Goal: Task Accomplishment & Management: Complete application form

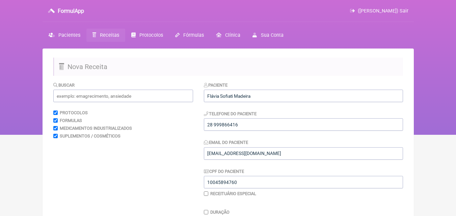
scroll to position [122, 0]
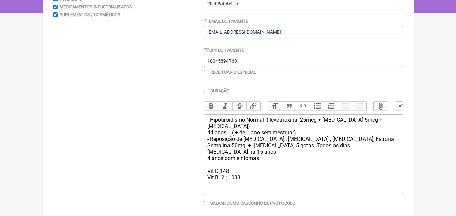
click at [228, 176] on div "- Hipotiroidismo Normal ( levotiroxina 25mcg + T3 5mcg + Cortisol) 44 anos . ( …" at bounding box center [303, 149] width 192 height 64
click at [220, 170] on div "- Hipotiroidismo Normal ( levotiroxina 25mcg + T3 5mcg + Cortisol) 44 anos . ( …" at bounding box center [303, 149] width 192 height 64
type trix-editor "<div>- Hipotiroidismo Normal&nbsp; ( levotiroxina&nbsp; 25mcg + [MEDICAL_DATA] …"
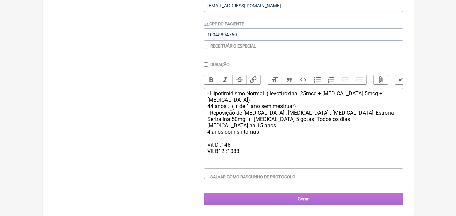
click at [298, 200] on input "Gerar" at bounding box center [303, 199] width 199 height 12
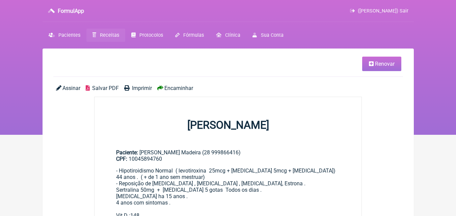
click at [387, 68] on link "Renovar" at bounding box center [381, 64] width 39 height 15
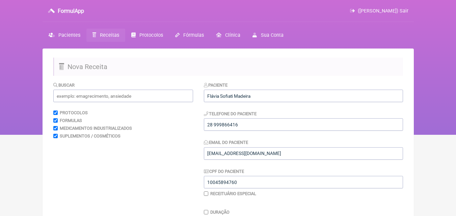
scroll to position [153, 0]
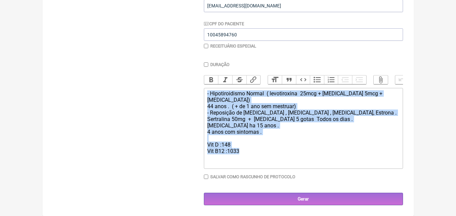
drag, startPoint x: 207, startPoint y: 93, endPoint x: 241, endPoint y: 144, distance: 61.6
click at [241, 144] on div "- Hipotiroidismo Normal ( levotiroxina 25mcg + T3 5mcg + Cortisol) 44 anos . ( …" at bounding box center [303, 122] width 192 height 64
type trix-editor "<div>- Hipotiroidismo Normal&nbsp; ( levotiroxina&nbsp; 25mcg + T3 5mcg + Corti…"
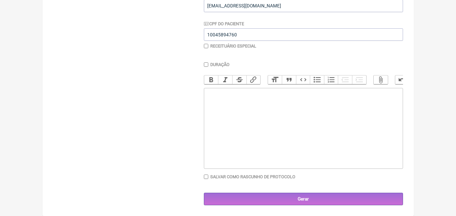
click at [212, 100] on trix-editor at bounding box center [303, 128] width 199 height 81
paste trix-editor "<div><strong><br>1. Avaliação Inicial do Eixo Adrenal:<br></strong>Cortisol sér…"
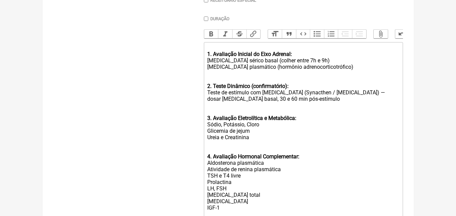
scroll to position [198, 0]
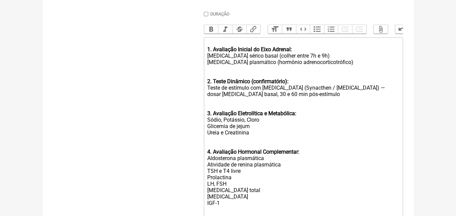
click at [293, 53] on div "1. Avaliação Inicial do Eixo Adrenal: Cortisol sérico basal (colher entre 7h e …" at bounding box center [303, 56] width 192 height 32
click at [216, 46] on div "1. Avaliação Inicial do Eixo Adrenal Cortisol sérico basal (colher entre 7h e 9…" at bounding box center [303, 56] width 192 height 32
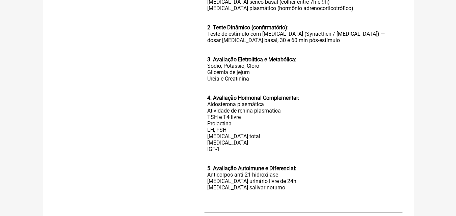
scroll to position [266, 0]
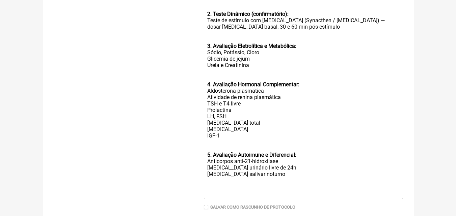
click at [205, 160] on trix-editor "Solicito : 1. Avaliação Inicial do Eixo Adrenal Cortisol sérico basal (colher e…" at bounding box center [303, 85] width 199 height 230
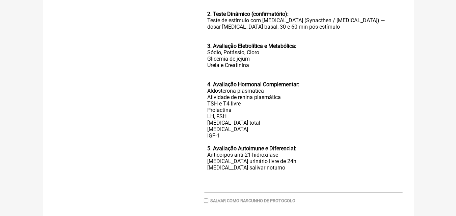
click at [297, 153] on div "5. Avaliação Autoimune e Diferencial: Anticorpos anti-21-hidroxilase Cortisol u…" at bounding box center [303, 161] width 192 height 32
click at [265, 173] on div "5. Avaliação Autoimune e Diferencial Anticorpos anti-21-hidroxilase Cortisol ur…" at bounding box center [303, 161] width 192 height 32
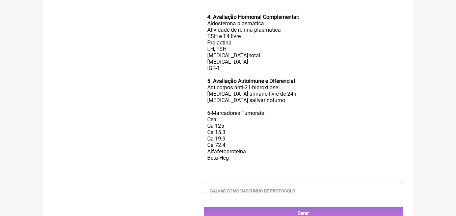
click at [221, 74] on div "4. Avaliação Hormonal Complementar: Aldosterona plasmática Atividade de renina …" at bounding box center [303, 42] width 192 height 71
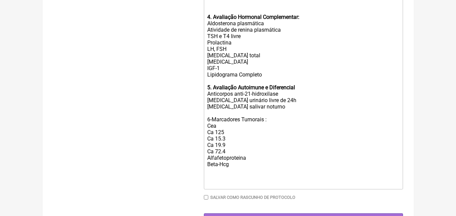
type trix-editor "<div>&nbsp;Solicito : <strong><br>1. Avaliação Inicial do Eixo Adrenal<br></str…"
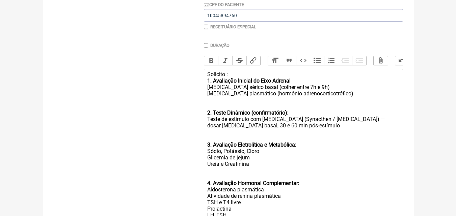
scroll to position [356, 0]
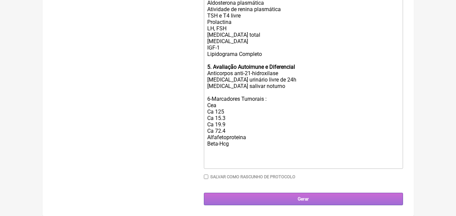
click at [307, 204] on input "Gerar" at bounding box center [303, 199] width 199 height 12
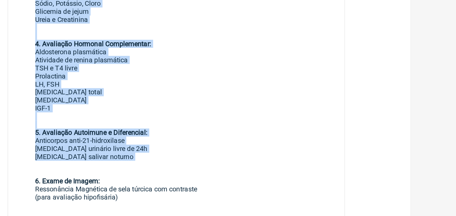
scroll to position [240, 0]
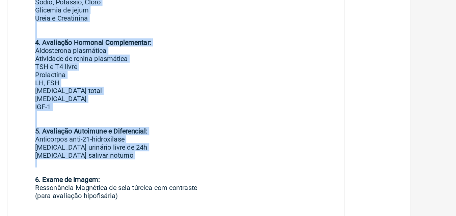
drag, startPoint x: 116, startPoint y: 134, endPoint x: 199, endPoint y: 178, distance: 93.9
click at [199, 178] on div "Exames Solicitados: 1. Avaliação Inicial do Eixo Adrenal: Cortisol sérico basal…" at bounding box center [228, 129] width 224 height 378
copy div "1. Avaliação Inicial do Eixo Adrenal: Cortisol sérico basal (colher entre 7h e …"
click at [231, 74] on div "4. Avaliação Hormonal Complementar: Aldosterona plasmática Atividade de renina …" at bounding box center [228, 104] width 224 height 71
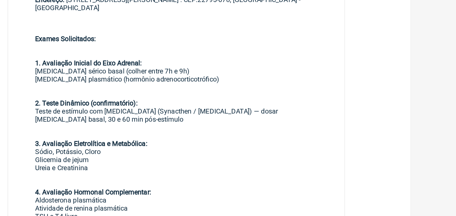
scroll to position [9, 0]
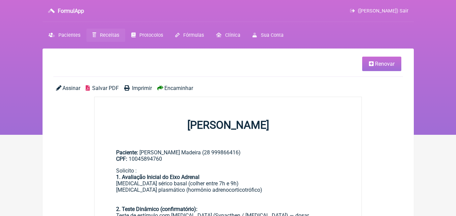
click at [144, 87] on span "Imprimir" at bounding box center [142, 88] width 20 height 6
click at [74, 33] on span "Pacientes" at bounding box center [69, 35] width 22 height 6
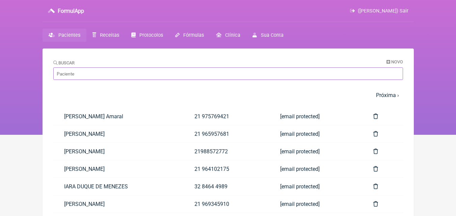
click at [85, 72] on input "Buscar" at bounding box center [228, 74] width 350 height 12
paste input "[PERSON_NAME]"
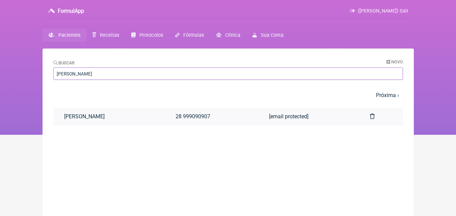
type input "[PERSON_NAME]"
click at [96, 115] on link "[PERSON_NAME]" at bounding box center [109, 116] width 112 height 17
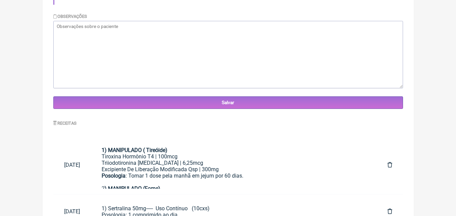
scroll to position [257, 0]
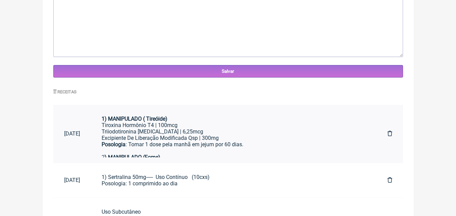
click at [156, 130] on div "Triiodotironina T3 | 6,25mcg" at bounding box center [234, 132] width 264 height 6
click at [227, 126] on div "Tiroxina Hormônio T4 | 100mcg" at bounding box center [234, 125] width 264 height 6
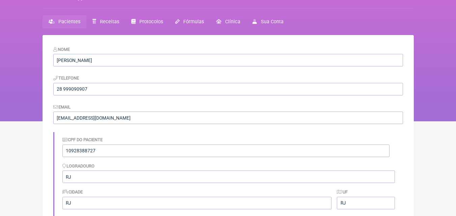
scroll to position [0, 0]
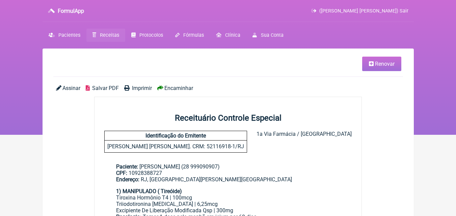
click at [383, 65] on span "Renovar" at bounding box center [385, 64] width 20 height 6
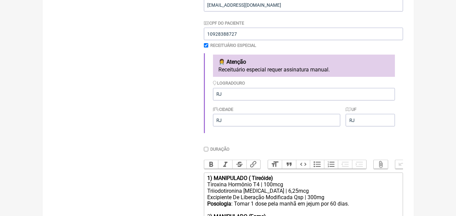
scroll to position [212, 0]
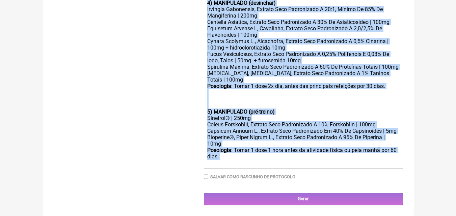
drag, startPoint x: 208, startPoint y: 120, endPoint x: 292, endPoint y: 218, distance: 128.6
type trix-editor "<div><strong>1) MANIPULADO ( Tireóide)</strong></div><div>Tiroxina Hormônio T4 …"
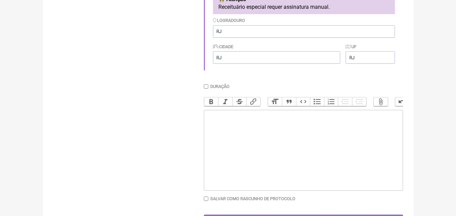
scroll to position [216, 0]
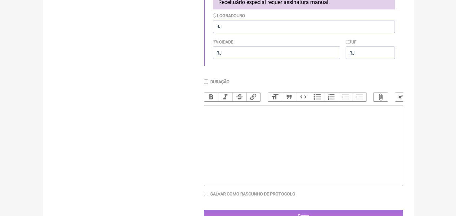
click at [214, 116] on trix-editor at bounding box center [303, 145] width 199 height 81
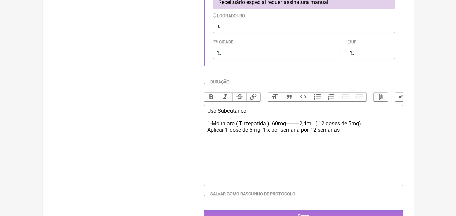
type trix-editor "<div>Uso Subcutâneo&nbsp;<br><br>1-Mounjaro ( Tirzepatida )&nbsp; 60mg---------…"
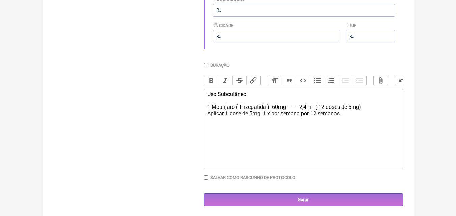
scroll to position [239, 0]
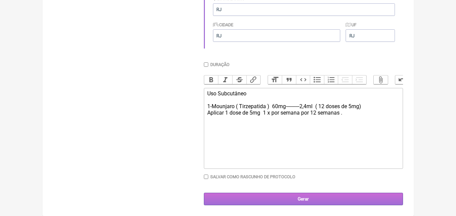
click at [301, 199] on input "Gerar" at bounding box center [303, 199] width 199 height 12
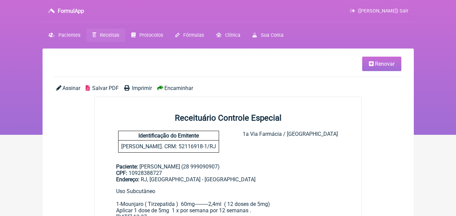
click at [143, 86] on span "Imprimir" at bounding box center [142, 88] width 20 height 6
click at [138, 85] on span "Imprimir" at bounding box center [142, 88] width 20 height 6
click at [68, 33] on span "Pacientes" at bounding box center [69, 35] width 22 height 6
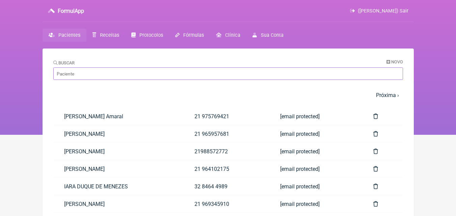
click at [93, 74] on input "Buscar" at bounding box center [228, 74] width 350 height 12
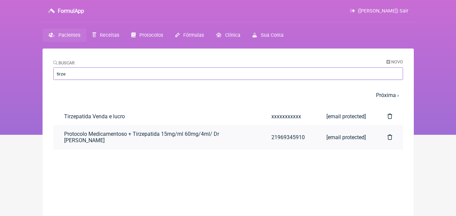
type input "tirze"
click at [114, 136] on link "Protocolo Medicamentoso + Tirzepatida 15mg/ml 60mg/4ml/ Dr [PERSON_NAME]" at bounding box center [156, 138] width 207 height 24
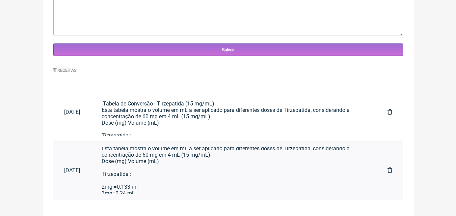
scroll to position [14, 0]
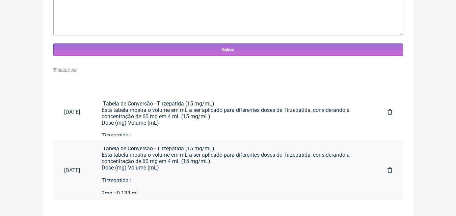
click at [231, 159] on div "Tabela de Conversão - Tirzepatida (15 mg/mL) Esta tabela mostra o volume em mL …" at bounding box center [234, 212] width 264 height 147
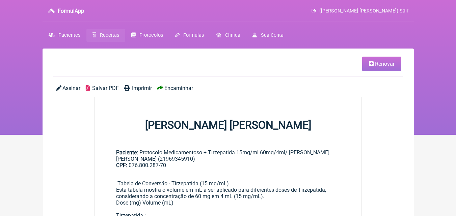
click at [387, 64] on span "Renovar" at bounding box center [385, 64] width 20 height 6
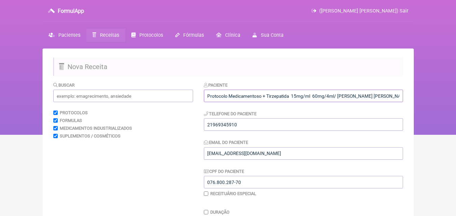
click at [330, 96] on input "Protocolo Medicamentoso + Tirzepatida 15mg/ml 60mg/4ml/ [PERSON_NAME] [PERSON_N…" at bounding box center [303, 96] width 199 height 12
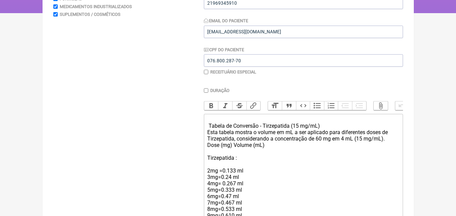
scroll to position [135, 0]
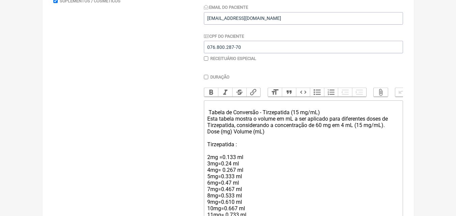
type input "Protocolo Medicamentoso + Tirzepatida 15mg/ml 60mg/2,4ml/ Dr Vinicius Vieira Pa…"
click at [345, 131] on div "Tabela de Conversão - Tirzepatida (15 mg/mL) Esta tabela mostra o volume em mL …" at bounding box center [303, 176] width 192 height 147
type trix-editor "<div><strong><br>&nbsp;</strong>&nbsp;Tabela de Conversão - Tirzepatida (15 mg/…"
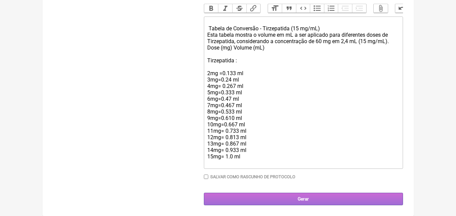
click at [291, 199] on input "Gerar" at bounding box center [303, 199] width 199 height 12
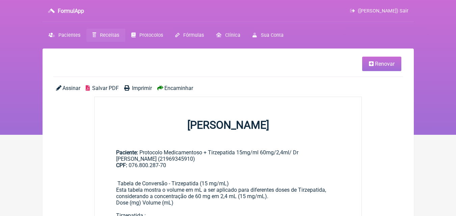
click at [141, 87] on span "Imprimir" at bounding box center [142, 88] width 20 height 6
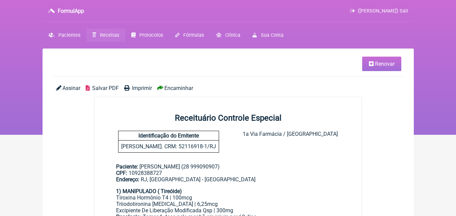
click at [379, 64] on span "Renovar" at bounding box center [385, 64] width 20 height 6
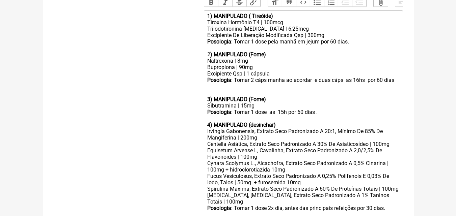
scroll to position [311, 0]
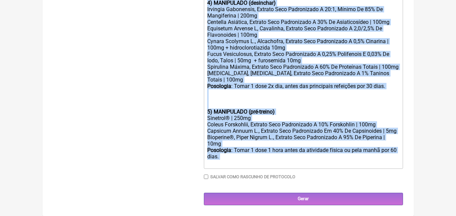
drag, startPoint x: 205, startPoint y: 22, endPoint x: 350, endPoint y: 220, distance: 245.5
type trix-editor "<lor><ipsumd>2) SITAMETCON ( Adipisci)</elitse></doe><tem>Incididu Utlabore E5 …"
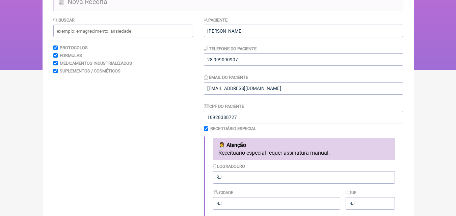
scroll to position [50, 0]
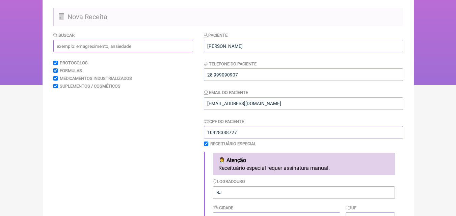
click at [103, 46] on input "text" at bounding box center [123, 46] width 140 height 12
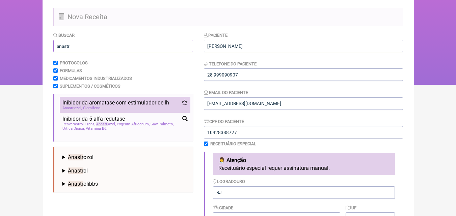
type input "anastr"
click at [113, 107] on div "Anastr ozol Clomifeno" at bounding box center [124, 108] width 125 height 4
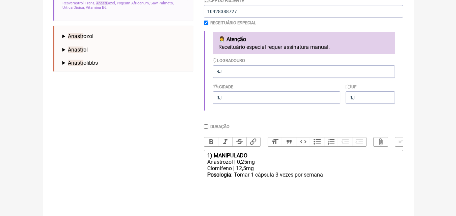
scroll to position [185, 0]
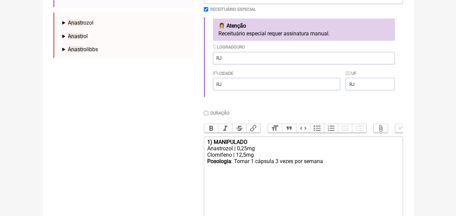
click at [326, 169] on div "Posologia : Tomar 1 cápsula 3 vezes por semana ㅤ" at bounding box center [303, 165] width 192 height 14
click at [398, 169] on div "Posologia : Tomar 1 cápsula 3 vezes por semana ( seg,qua,sex) por 8 semanas.ㅤ" at bounding box center [303, 165] width 192 height 14
type trix-editor "<div><strong>1) MANIPULADO</strong></div><div>Anastrozol | 0,25mg</div><div>Clo…"
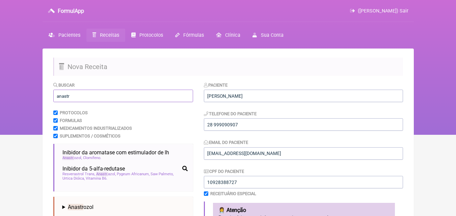
click at [74, 98] on input "anastr" at bounding box center [123, 96] width 140 height 12
type input "a"
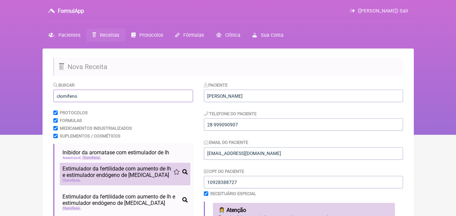
type input "clomifeno"
click at [87, 173] on span "Estimulador da fertilidade com aumento de lh e estimulador endógeno de [MEDICAL…" at bounding box center [117, 172] width 111 height 13
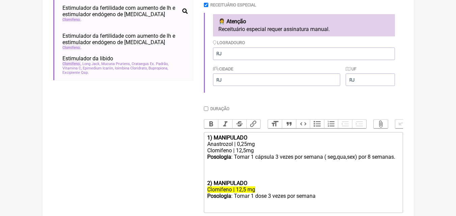
scroll to position [203, 0]
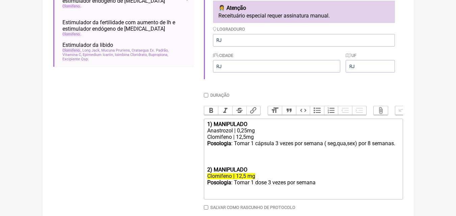
click at [256, 180] on div "Clomifeno | 12,5 mg" at bounding box center [303, 176] width 192 height 6
click at [318, 189] on div "Posologia : Tomar 1 dose 3 vezes por semana ㅤ" at bounding box center [303, 187] width 192 height 14
click at [243, 140] on div "Clomifeno | 12,5mg" at bounding box center [303, 137] width 192 height 6
click at [239, 140] on div "Clomifeno | 5mg" at bounding box center [303, 137] width 192 height 6
click at [255, 128] on div "1) MANIPULADO" at bounding box center [303, 124] width 192 height 6
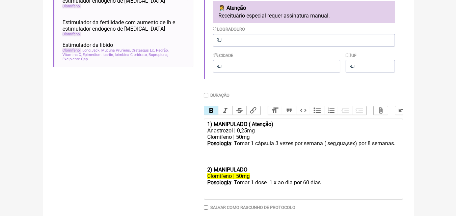
click at [250, 173] on div "2) MANIPULADO" at bounding box center [303, 170] width 192 height 6
click at [206, 176] on trix-editor "1) MANIPULADO ( Atenção) Anastrozol | 0,25mg Clomifeno | 50mg Posologia : Tomar…" at bounding box center [303, 159] width 199 height 81
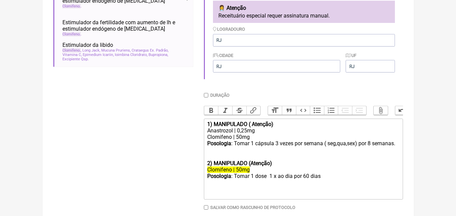
click at [323, 181] on div "Posologia : Tomar 1 dose 1 x ao dia por 60 dias ㅤ" at bounding box center [303, 180] width 192 height 14
type trix-editor "<div><strong>1) MANIPULADO ( Atenção)</strong></div><div>Anastrozol | 0,25mg</d…"
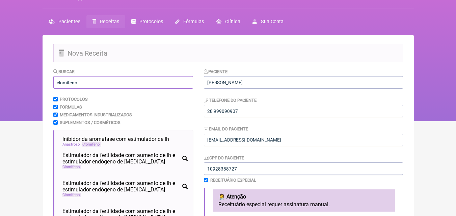
click at [114, 80] on input "clomifeno" at bounding box center [123, 82] width 140 height 12
type input "c"
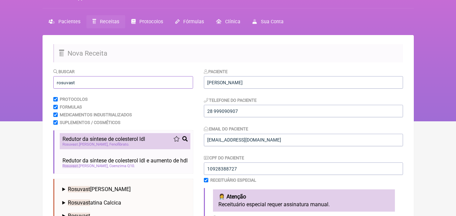
type input "rosuvast"
click at [114, 143] on span "Fenofibrato" at bounding box center [119, 144] width 20 height 4
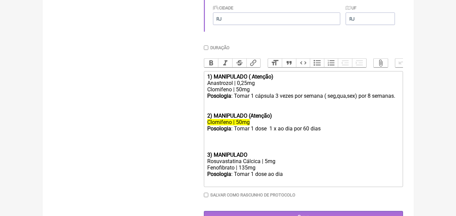
scroll to position [252, 0]
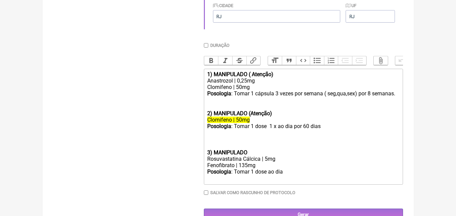
click at [208, 156] on strong "3) MANIPULADO" at bounding box center [227, 153] width 40 height 6
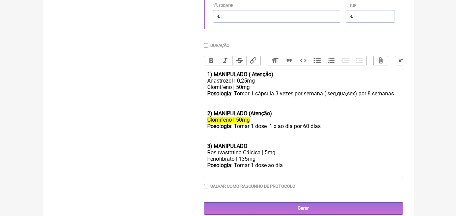
click at [248, 162] on div "Fenofibrato | 135mg" at bounding box center [303, 159] width 192 height 6
click at [267, 156] on div "Rosuvastatina Cálcica | 5mg" at bounding box center [303, 153] width 192 height 6
click at [285, 169] on div "Posologia : Tomar 1 dose ao dia ㅤ" at bounding box center [303, 169] width 192 height 14
click at [285, 169] on div "Posologia : Tomar 1 dose a noite após o jantar por 60 dias ㅤ" at bounding box center [303, 169] width 192 height 14
click at [351, 171] on div "Posologia : Tomar 1 dose a noite após o jantar por 60 dias ㅤ" at bounding box center [303, 169] width 192 height 14
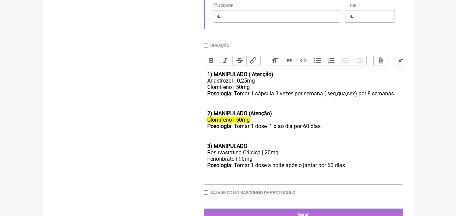
type trix-editor "<div><strong>1) MANIPULADO ( Atenção)</strong></div><div>Anastrozol | 0,25mg</d…"
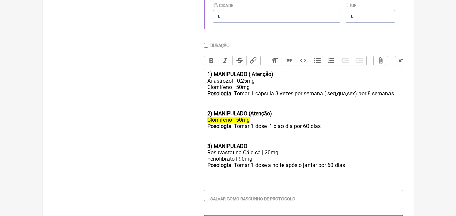
scroll to position [63, 0]
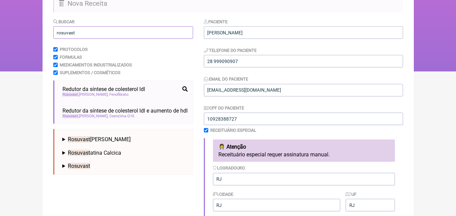
click at [74, 33] on input "rosuvast" at bounding box center [123, 32] width 140 height 12
type input "r"
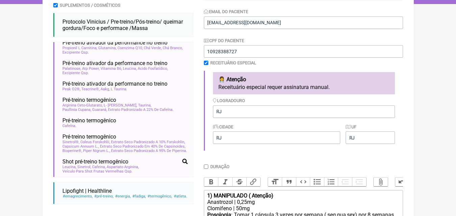
scroll to position [54, 0]
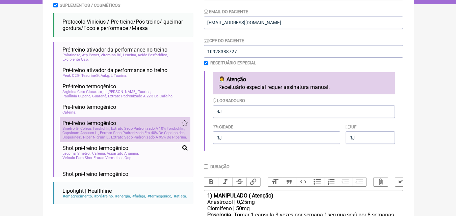
type input "pre trein"
click at [128, 135] on span "Capsicum Annuum L., Extrato Seco Padronizado Em 40% De Capsinoides" at bounding box center [123, 133] width 123 height 4
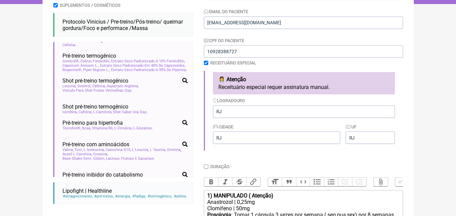
scroll to position [135, 0]
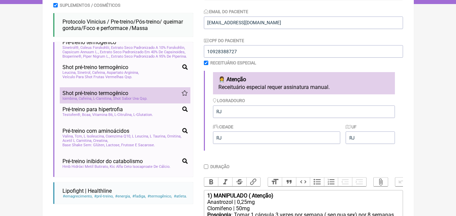
click at [115, 97] on span "Shot pré-treino termogênico" at bounding box center [95, 93] width 66 height 6
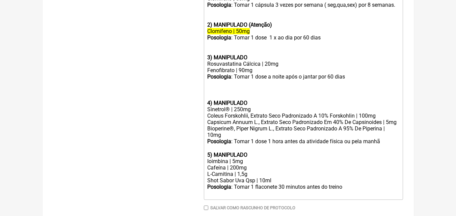
scroll to position [347, 0]
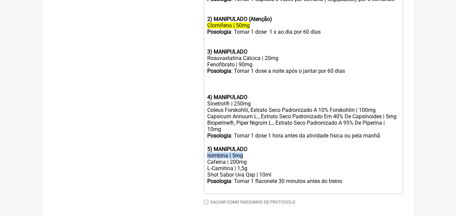
drag, startPoint x: 207, startPoint y: 160, endPoint x: 245, endPoint y: 163, distance: 38.6
click at [245, 163] on trix-editor "1) MANIPULADO ( Atenção) Anastrozol | 0,25mg Clomifeno | 50mg Posologia : Tomar…" at bounding box center [303, 84] width 199 height 220
copy div "Ioimbina | 5mg"
click at [226, 133] on div "Bioperine®, Piper Nigrum L., Extrato Seco Padronizado A 95% De Piperina | 10mg" at bounding box center [303, 126] width 192 height 13
paste trix-editor "Ioimbina | 5mg"
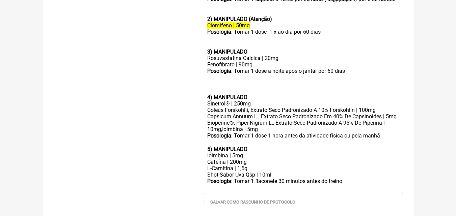
click at [221, 133] on div "Bioperine®, Piper Nigrum L., Extrato Seco Padronizado A 95% De Piperina | 10mg,…" at bounding box center [303, 126] width 192 height 13
click at [261, 133] on div "Bioperine®, Piper Nigrum L., Extrato Seco Padronizado A 95% De Piperina | 10mg …" at bounding box center [303, 126] width 192 height 13
drag, startPoint x: 206, startPoint y: 166, endPoint x: 247, endPoint y: 167, distance: 41.9
click at [247, 167] on trix-editor "1) MANIPULADO ( Atenção) Anastrozol | 0,25mg Clomifeno | 50mg Posologia : Tomar…" at bounding box center [303, 84] width 199 height 220
copy div "Cafeína | 200mg"
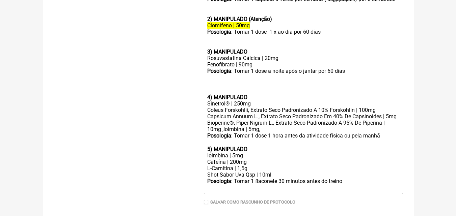
click at [263, 133] on div "Bioperine®, Piper Nigrum L., Extrato Seco Padronizado A 95% De Piperina | 10mg …" at bounding box center [303, 126] width 192 height 13
paste trix-editor "Cafeína | 200mg"
click at [291, 133] on div "Bioperine®, Piper Nigrum L., Extrato Seco Padronizado A 95% De Piperina | 10mg …" at bounding box center [303, 126] width 192 height 13
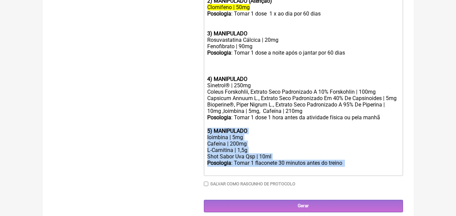
scroll to position [378, 0]
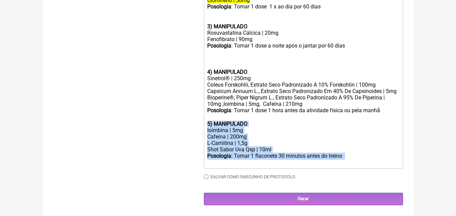
drag, startPoint x: 208, startPoint y: 156, endPoint x: 365, endPoint y: 211, distance: 166.8
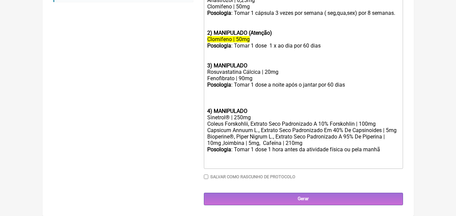
scroll to position [339, 0]
click at [383, 151] on div "Posologia : Tomar 1 dose 1 hora antes da atividade física ou pela manhã ㅤ" at bounding box center [303, 153] width 192 height 14
click at [252, 110] on div "4) MANIPULADO" at bounding box center [303, 111] width 192 height 6
type trix-editor "<div><strong>1) MANIPULADO ( Atenção)</strong></div><div>Anastrozol | 0,25mg</d…"
click at [320, 153] on div "Posologia : Tomar 1 dose as 15h por 60 dias .ㅤ" at bounding box center [303, 153] width 192 height 14
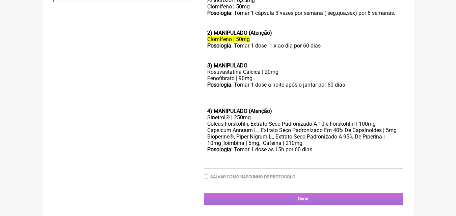
click at [298, 200] on input "Gerar" at bounding box center [303, 199] width 199 height 12
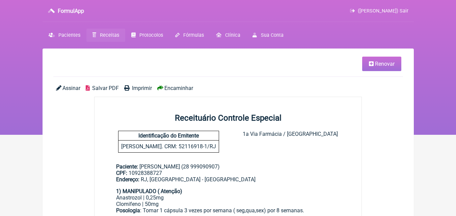
click at [142, 86] on span "Imprimir" at bounding box center [142, 88] width 20 height 6
